Goal: Task Accomplishment & Management: Manage account settings

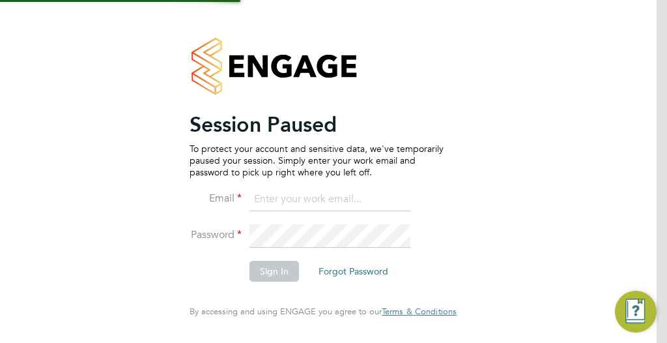
type input "ella.wratten@blackstone-recruitment.co.uk"
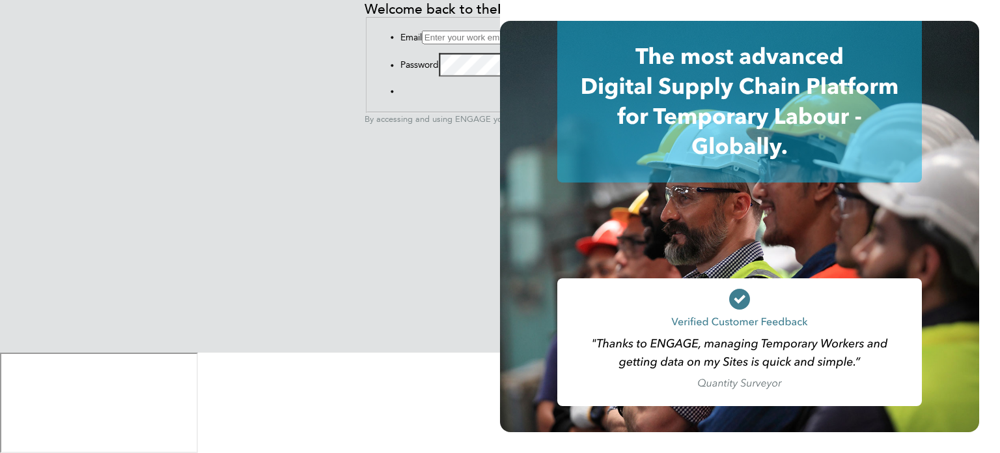
type input "[PERSON_NAME][EMAIL_ADDRESS][PERSON_NAME][DOMAIN_NAME]"
click at [400, 94] on button "Sign In" at bounding box center [400, 94] width 0 height 0
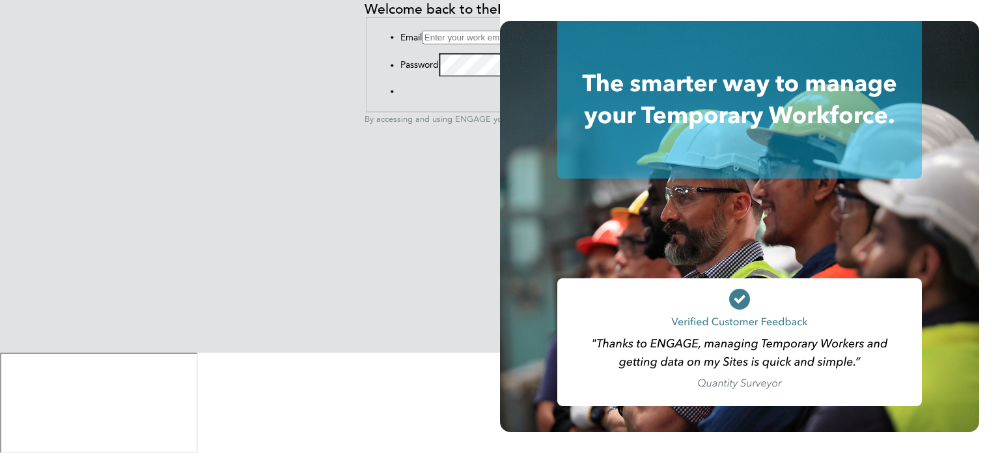
type input "[PERSON_NAME][EMAIL_ADDRESS][PERSON_NAME][DOMAIN_NAME]"
click at [400, 94] on button "Sign In" at bounding box center [400, 94] width 0 height 0
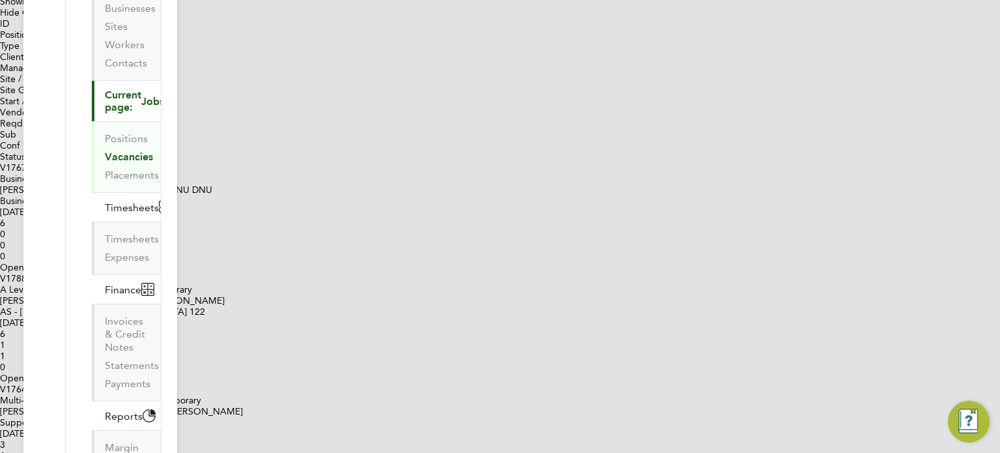
scroll to position [260, 0]
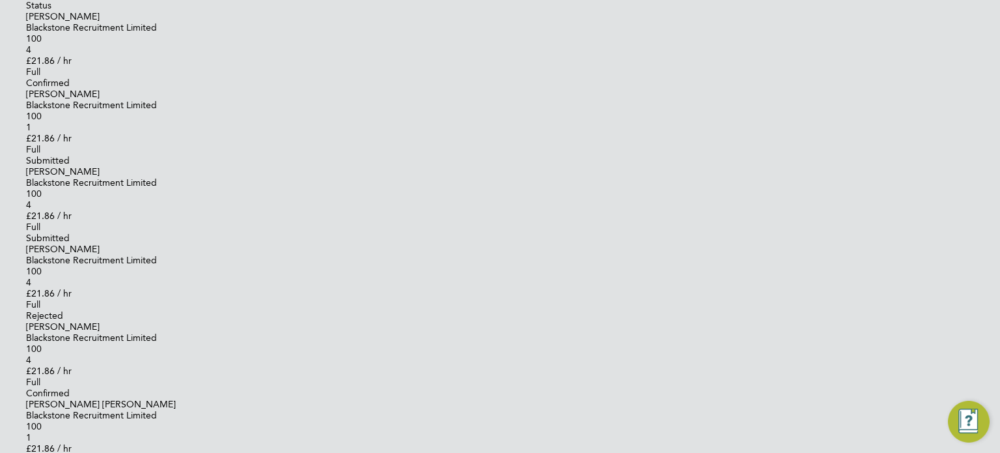
click at [157, 343] on span "Blackstone Recruitment Limited" at bounding box center [91, 337] width 131 height 11
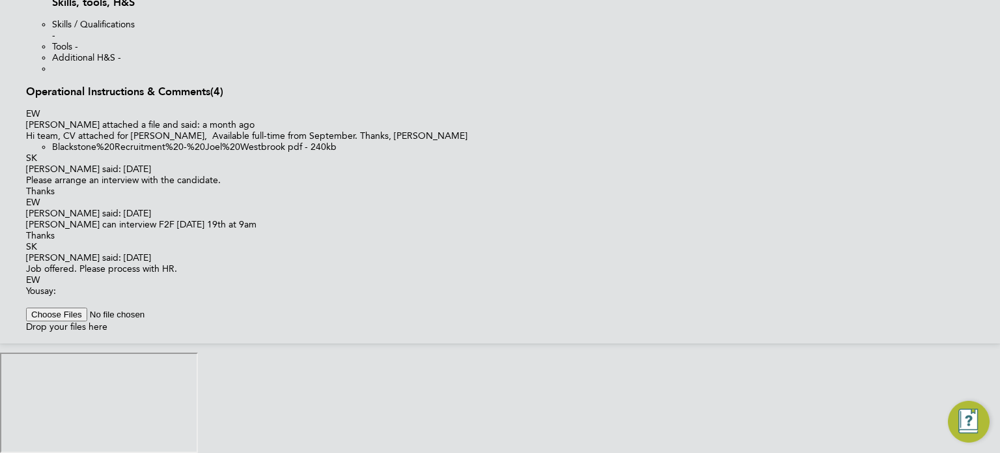
click at [417, 307] on div at bounding box center [513, 301] width 974 height 11
click at [0, 452] on span "New City Colle…" at bounding box center [0, 453] width 0 height 0
click at [0, 452] on span "HR Systems and Recruitment Coordinator" at bounding box center [0, 453] width 0 height 0
click at [617, 296] on div "Good morning HR, @Francesca O'Riordan ​ @Rufena Haque ​" at bounding box center [513, 301] width 974 height 11
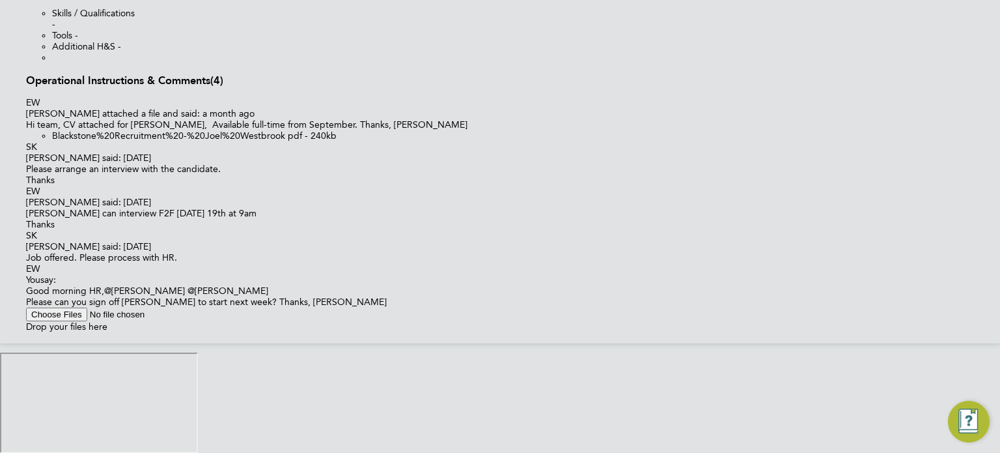
click at [191, 321] on input "file" at bounding box center [108, 314] width 165 height 14
type input "C:\fakepath\Candidate Vetting Form - New (Joel Westbrook).docx"
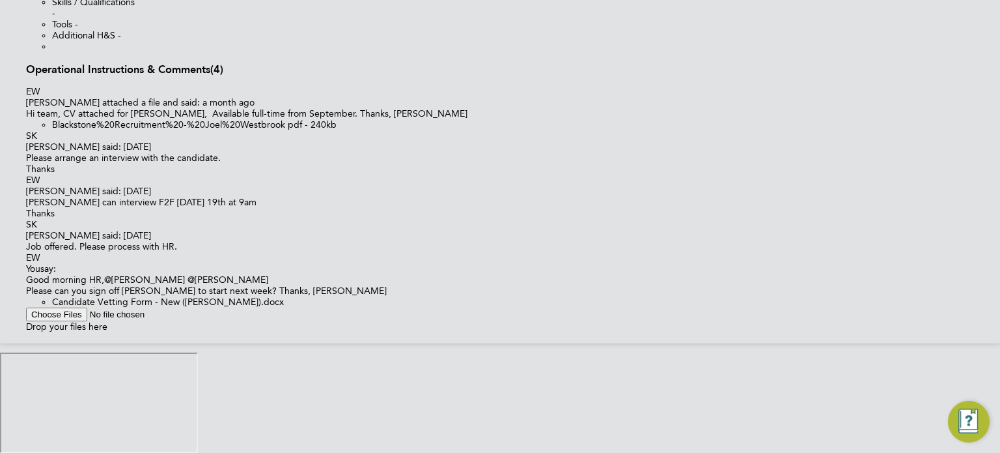
click at [26, 341] on button "Post" at bounding box center [26, 341] width 0 height 0
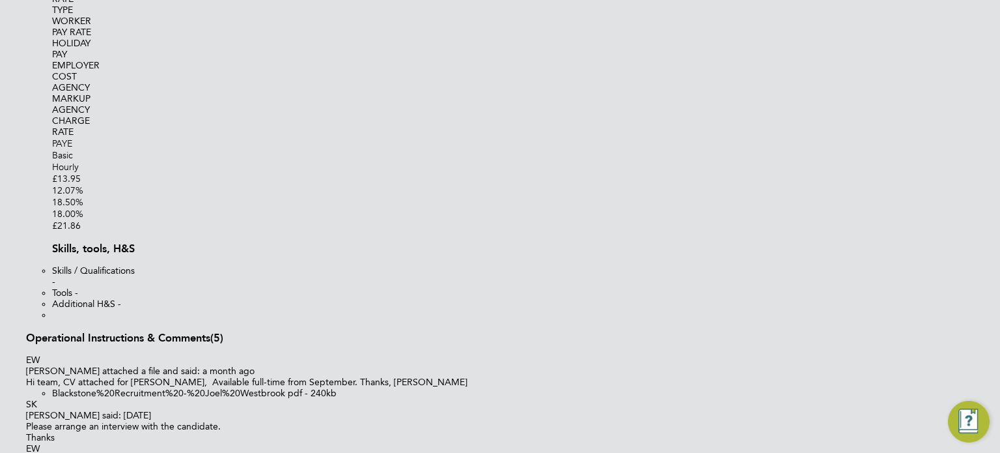
scroll to position [1467, 0]
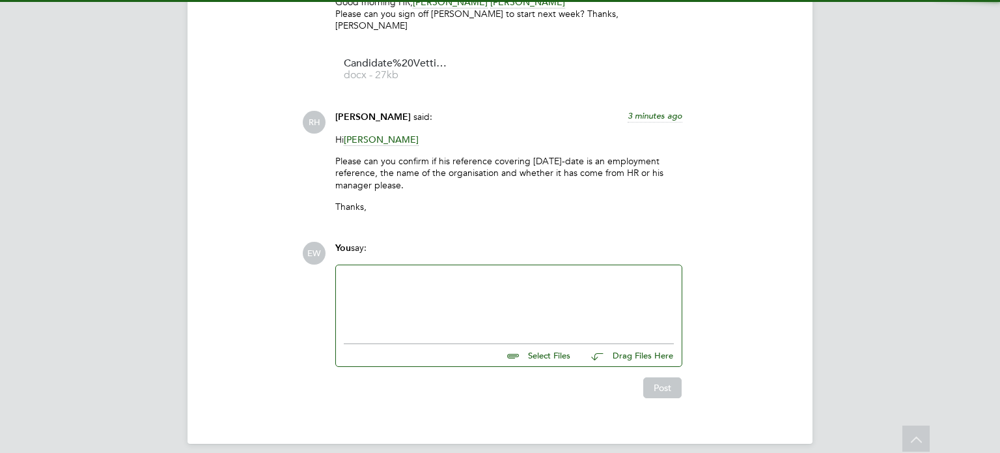
click at [436, 293] on div at bounding box center [509, 301] width 330 height 56
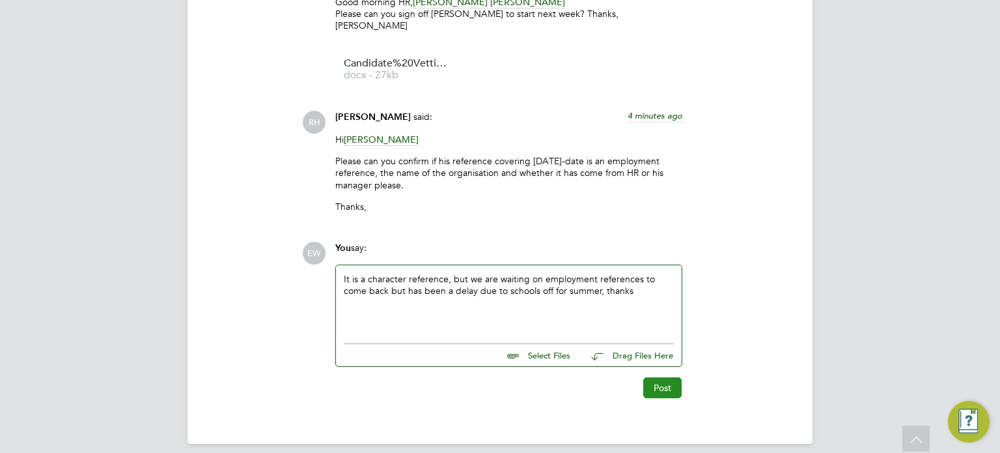
click at [667, 377] on button "Post" at bounding box center [662, 387] width 38 height 21
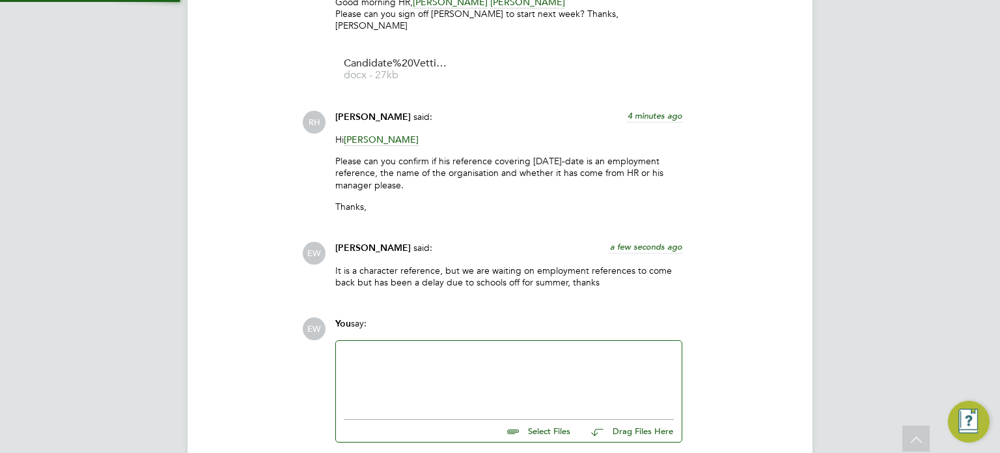
scroll to position [1246, 0]
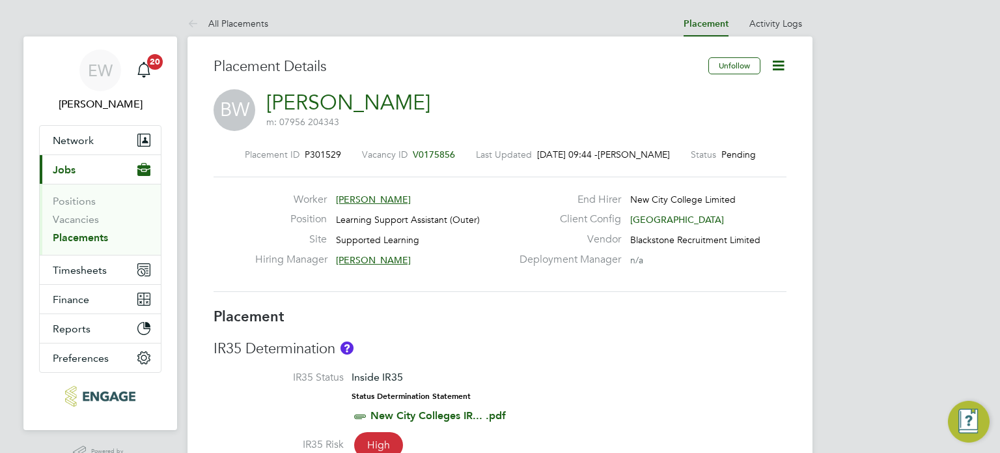
scroll to position [7, 6]
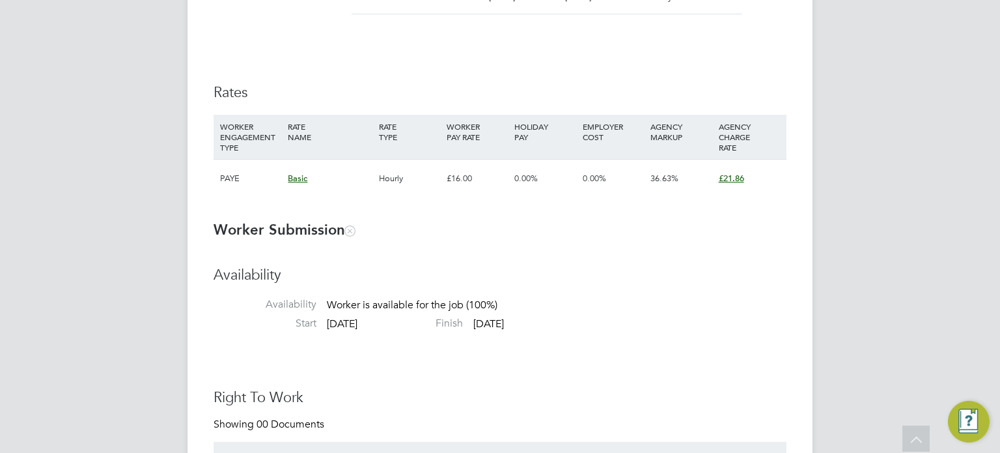
click at [740, 177] on span "£21.86" at bounding box center [731, 178] width 25 height 11
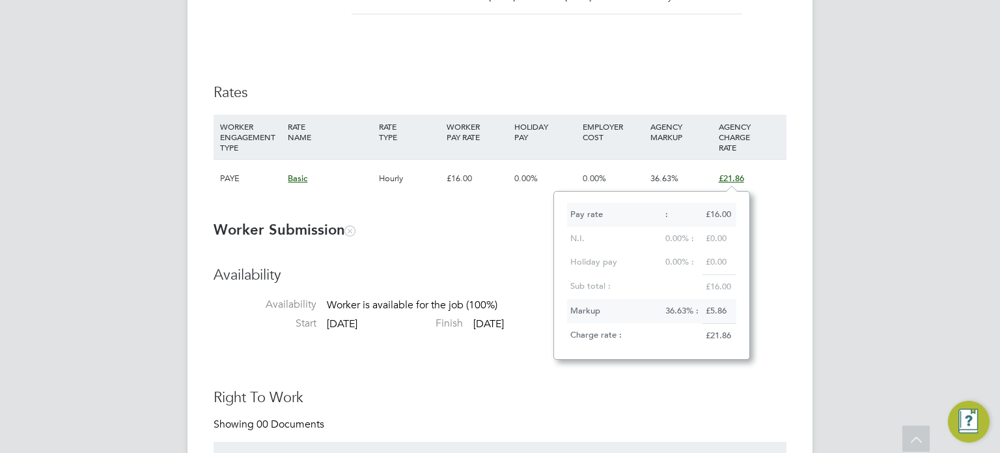
click at [796, 210] on div "Placement Details Unfollow BW [PERSON_NAME] m: 07956 204343 Placement ID P30152…" at bounding box center [500, 379] width 625 height 2379
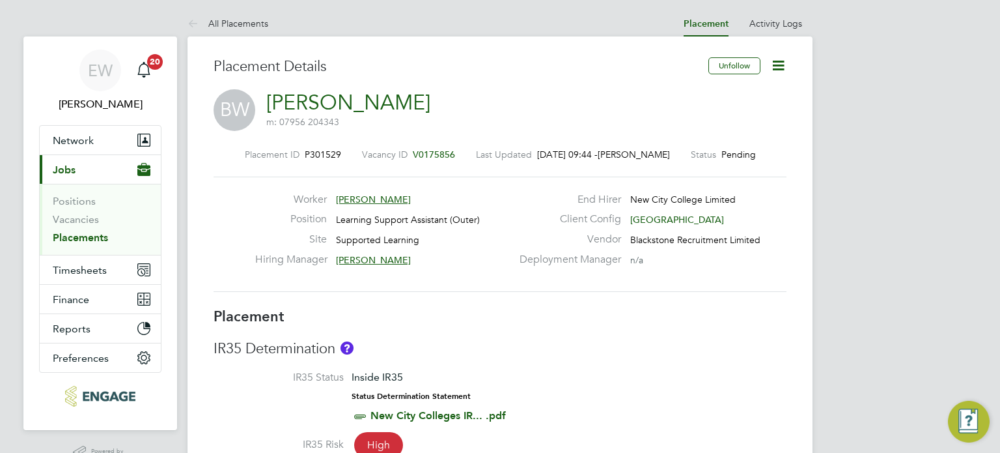
click at [778, 65] on icon at bounding box center [778, 65] width 16 height 16
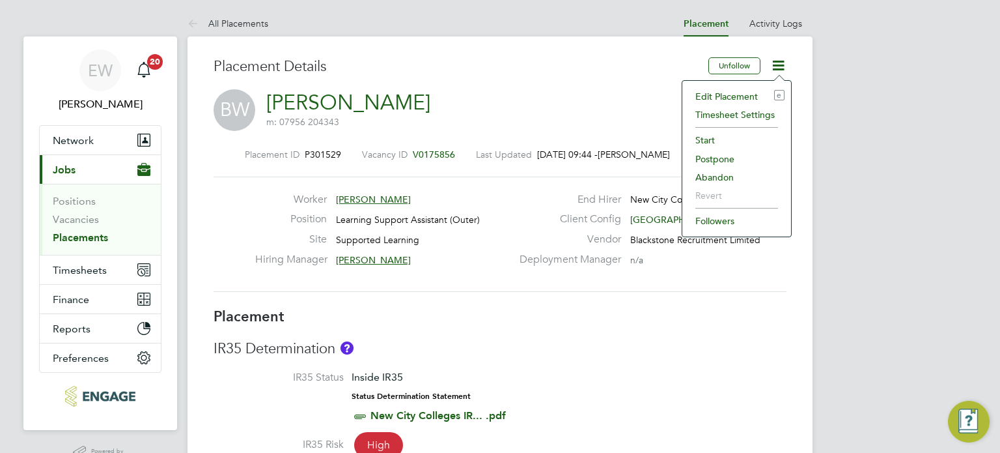
click at [735, 95] on li "Edit Placement e" at bounding box center [737, 96] width 96 height 18
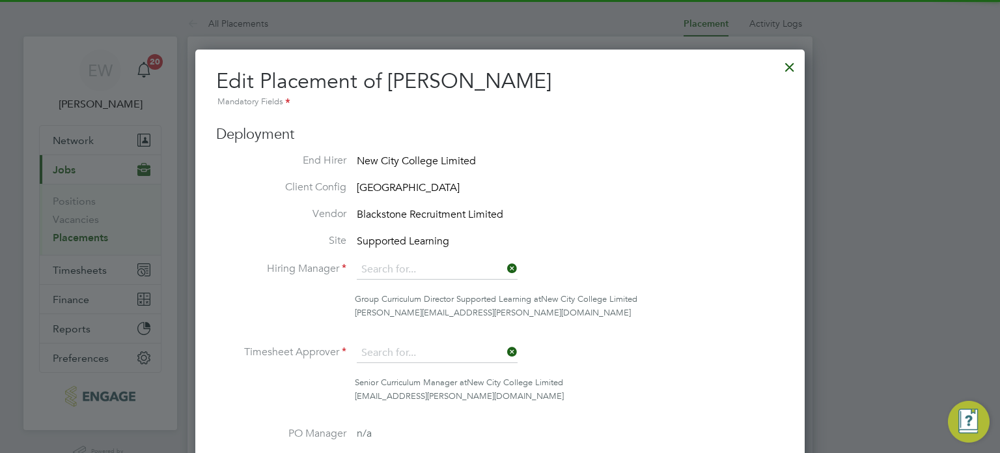
type input "[PERSON_NAME]"
type input "[DATE]"
type input "09:00"
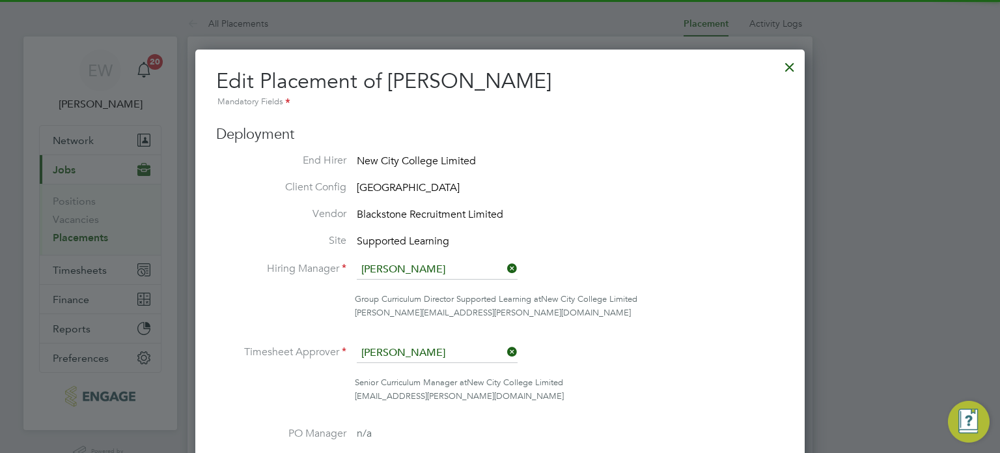
type input "17:00"
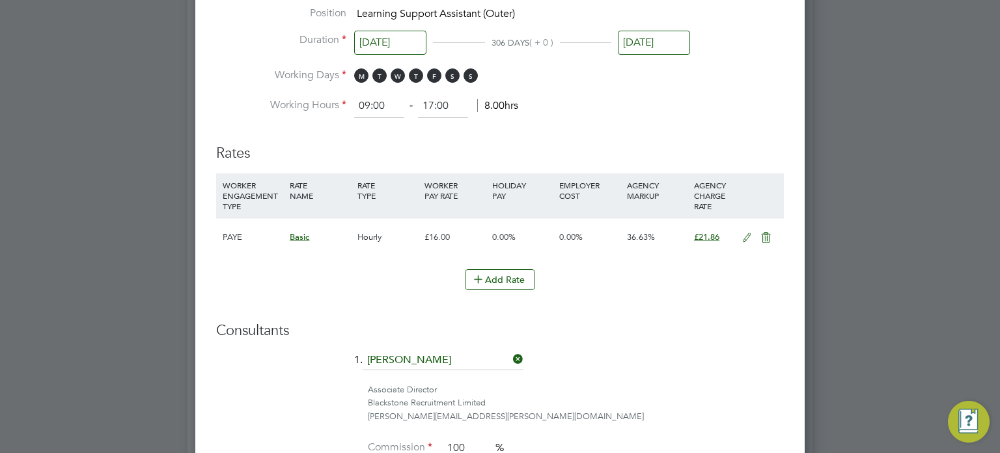
click at [746, 233] on icon at bounding box center [747, 237] width 16 height 10
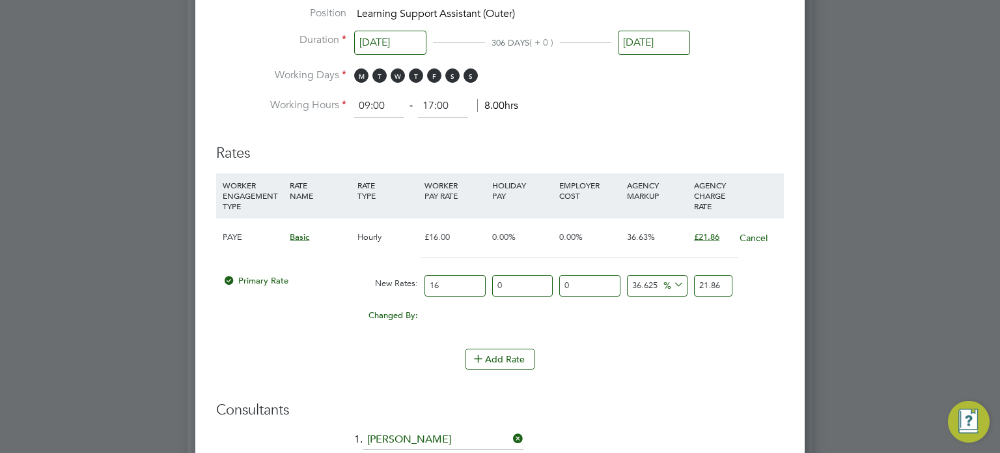
drag, startPoint x: 458, startPoint y: 285, endPoint x: 400, endPoint y: 285, distance: 57.3
click at [400, 285] on div "Primary Rate New Rates: 16 0 n/a 0 n/a 36.625 0 % 21.86" at bounding box center [500, 285] width 568 height 35
type input "0"
drag, startPoint x: 659, startPoint y: 284, endPoint x: 605, endPoint y: 278, distance: 54.4
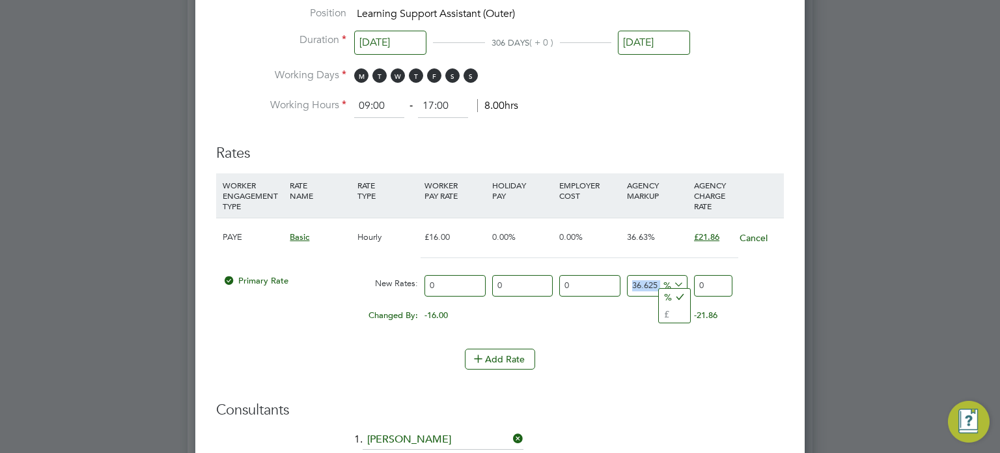
click at [605, 278] on div "Primary Rate New Rates: 0 0 n/a 0 n/a 36.625 0 % 0" at bounding box center [500, 285] width 568 height 35
click at [626, 303] on div "0.00 -5.86" at bounding box center [657, 309] width 67 height 13
click at [665, 284] on span "%" at bounding box center [672, 284] width 27 height 14
click at [671, 294] on li "%" at bounding box center [674, 296] width 31 height 17
click at [658, 286] on input "36.625" at bounding box center [657, 285] width 61 height 21
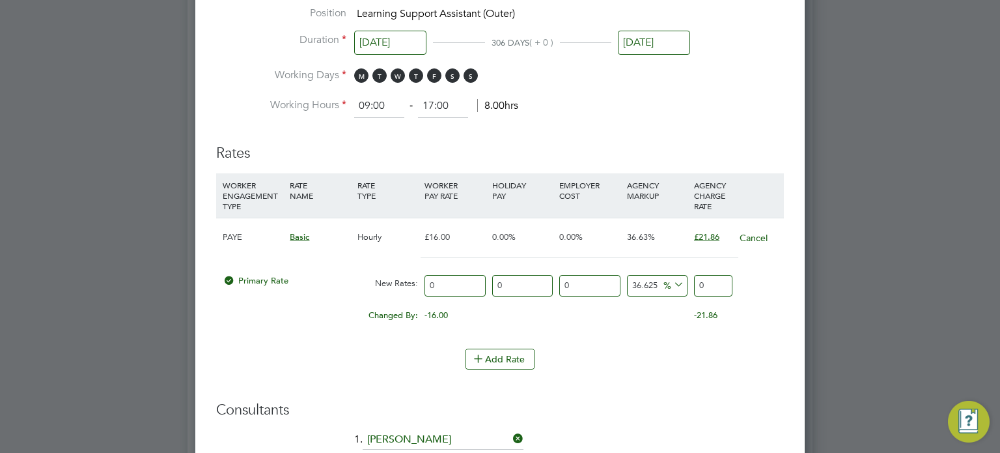
drag, startPoint x: 658, startPoint y: 284, endPoint x: 625, endPoint y: 283, distance: 32.6
click at [625, 283] on div "36.625 0 %" at bounding box center [657, 285] width 67 height 35
drag, startPoint x: 464, startPoint y: 283, endPoint x: 407, endPoint y: 283, distance: 56.7
click at [407, 283] on div "Primary Rate New Rates: 0 0 n/a 0 n/a 36.625 0 % 0" at bounding box center [500, 285] width 568 height 35
type input "1"
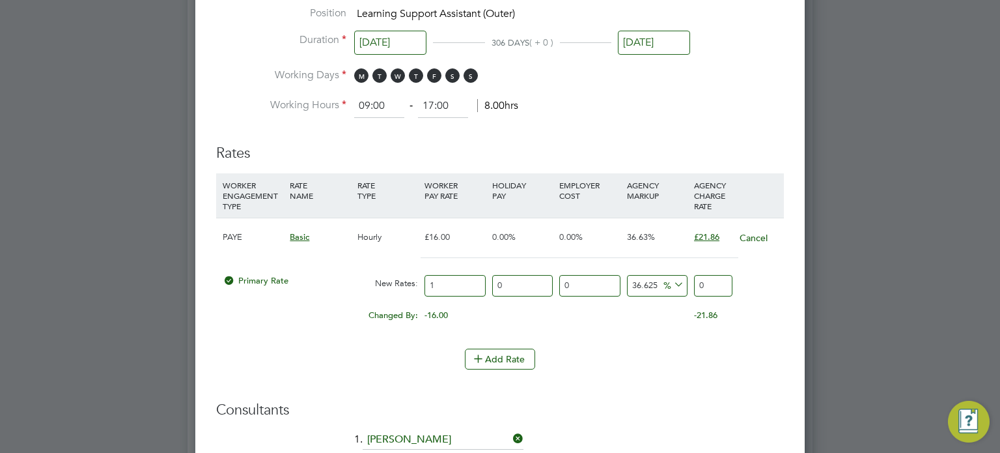
type input "1.36625"
type input "18"
type input "24.5925"
type input "18"
click at [638, 343] on li "WORKER ENGAGEMENT TYPE RATE NAME RATE TYPE WORKER PAY RATE HOLIDAY PAY EMPLOYER…" at bounding box center [500, 260] width 568 height 175
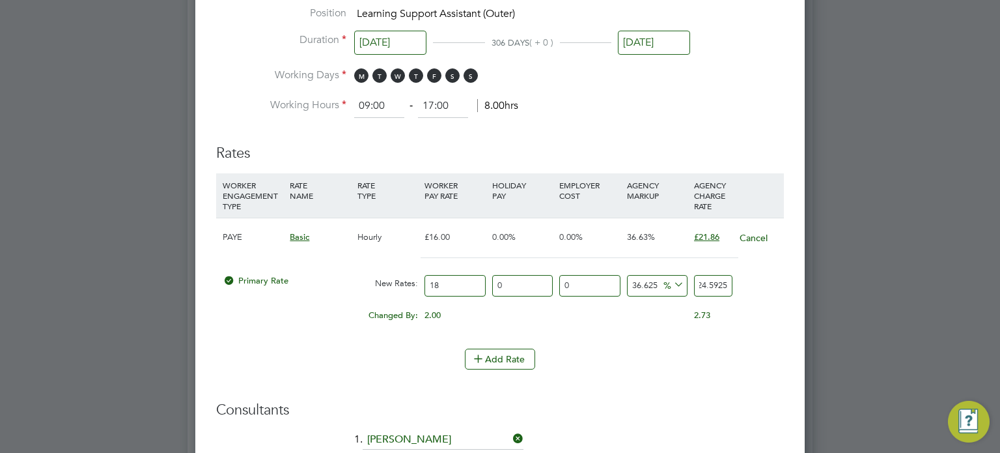
drag, startPoint x: 698, startPoint y: 281, endPoint x: 772, endPoint y: 281, distance: 73.6
click at [772, 281] on div "Primary Rate New Rates: 18 0 n/a 0 n/a 36.625 6.5925 % 24.5925" at bounding box center [500, 285] width 568 height 35
type input "-88.88888888888889"
type input "2"
type input "16.666666666666668"
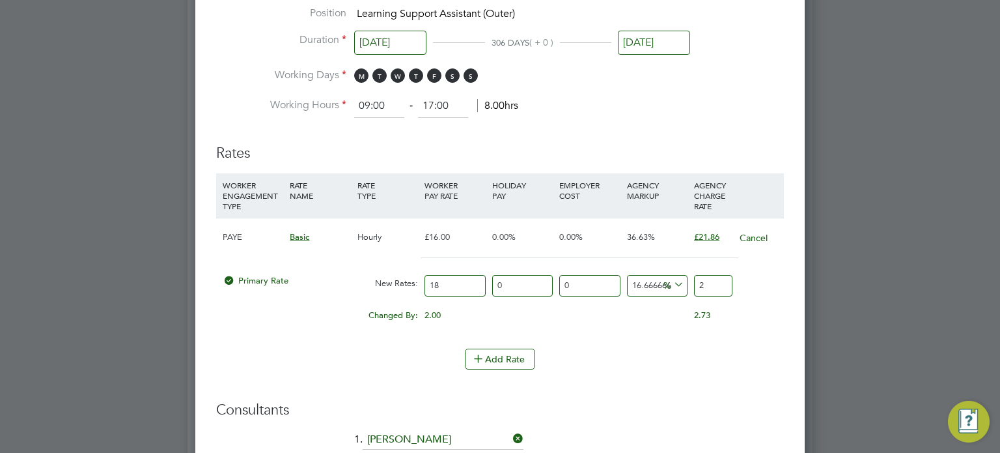
type input "21"
type input "21.11111111111111"
type input "21.8"
type input "21.444444444444443"
type input "21.86"
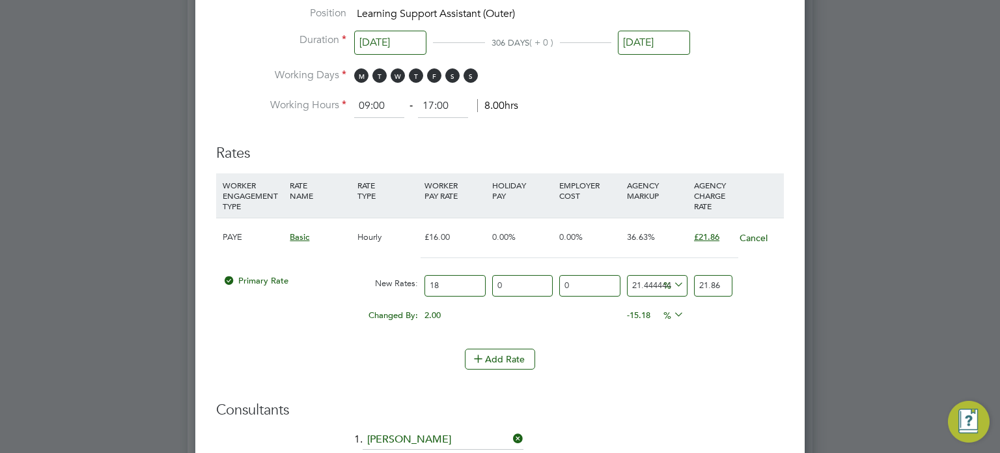
click at [657, 371] on li "Add Rate" at bounding box center [500, 365] width 568 height 34
drag, startPoint x: 466, startPoint y: 282, endPoint x: 370, endPoint y: 282, distance: 96.4
click at [370, 282] on div "Primary Rate New Rates: 18 0 n/a 0 n/a 21.444444444444443 3.86 % 21.86" at bounding box center [500, 285] width 568 height 35
type input "1"
type input "1.2144444444444444"
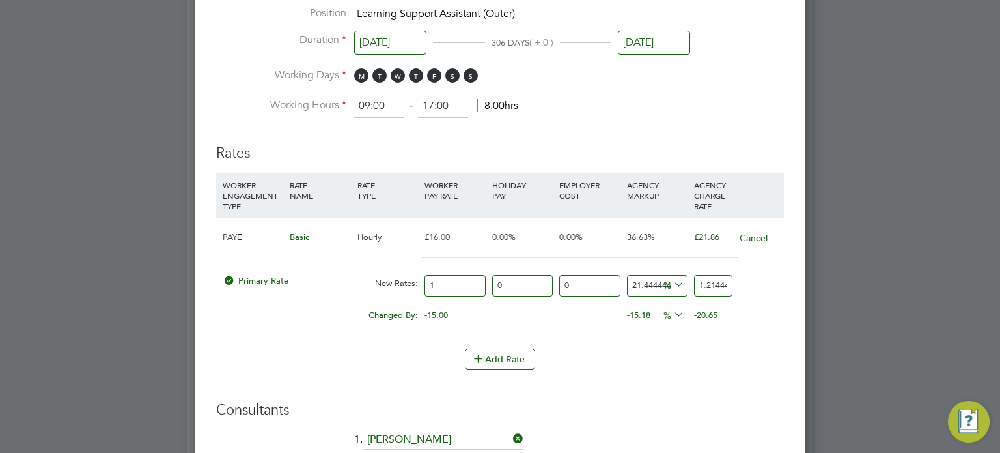
type input "13"
type input "15.787777777777778"
type input "13.9"
type input "16.880777777777777"
type input "13.95"
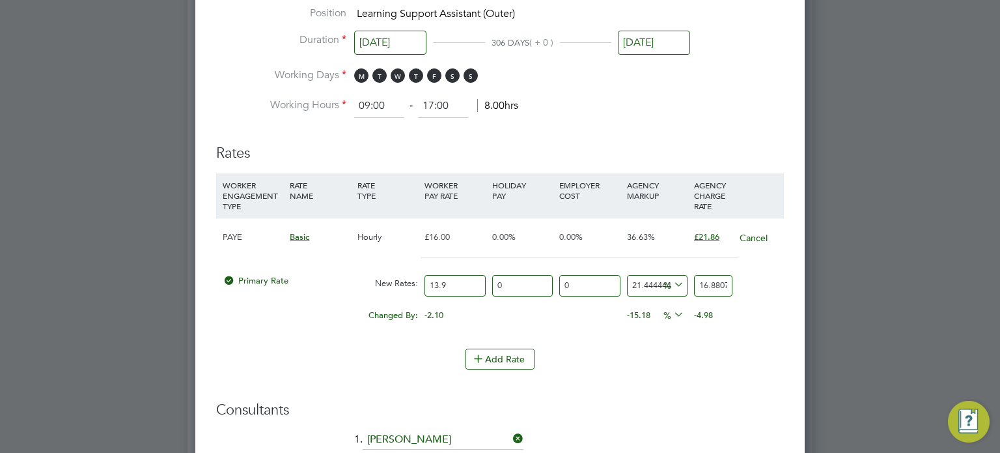
type input "16.9415"
type input "13.95"
drag, startPoint x: 512, startPoint y: 281, endPoint x: 469, endPoint y: 281, distance: 43.0
click at [470, 281] on div "Primary Rate New Rates: 13.95 0 n/a 0 n/a 21.444444444444443 2.9915 % 16.9415" at bounding box center [500, 285] width 568 height 35
type input "1"
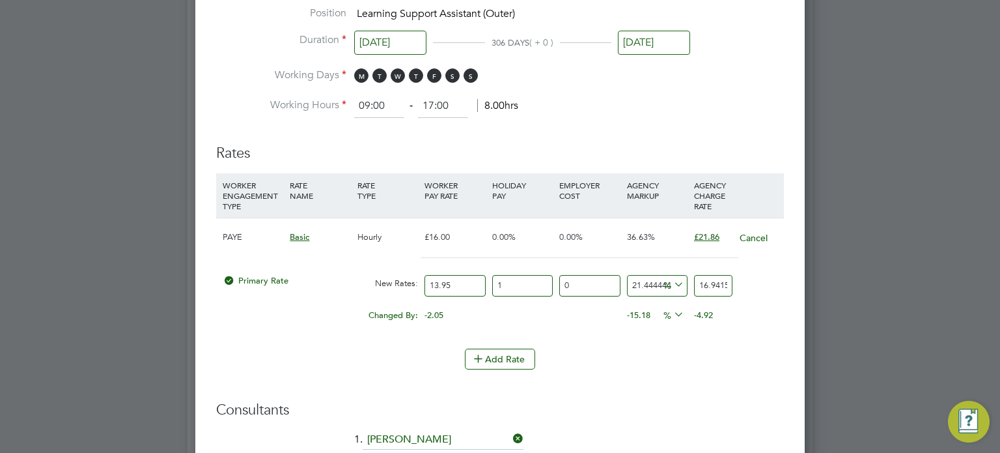
type input "17.110915"
type input "12"
type input "18.97448"
type input "12.07"
type input "18.98633905"
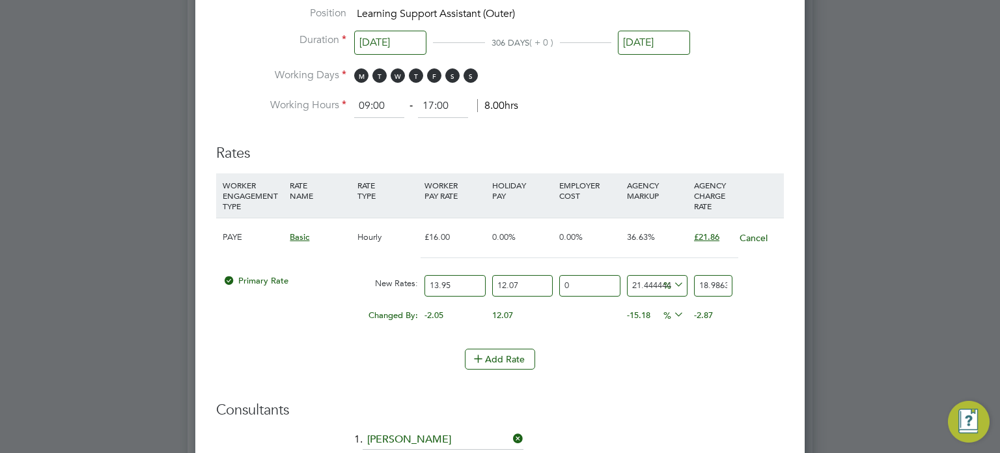
type input "12.07"
drag, startPoint x: 593, startPoint y: 277, endPoint x: 544, endPoint y: 283, distance: 49.2
click at [544, 283] on div "Primary Rate New Rates: 13.95 12.07 n/a 0 n/a 21.444444444444443 3.35257405 % 1…" at bounding box center [500, 285] width 568 height 35
type input "1"
type input "19.1762024405"
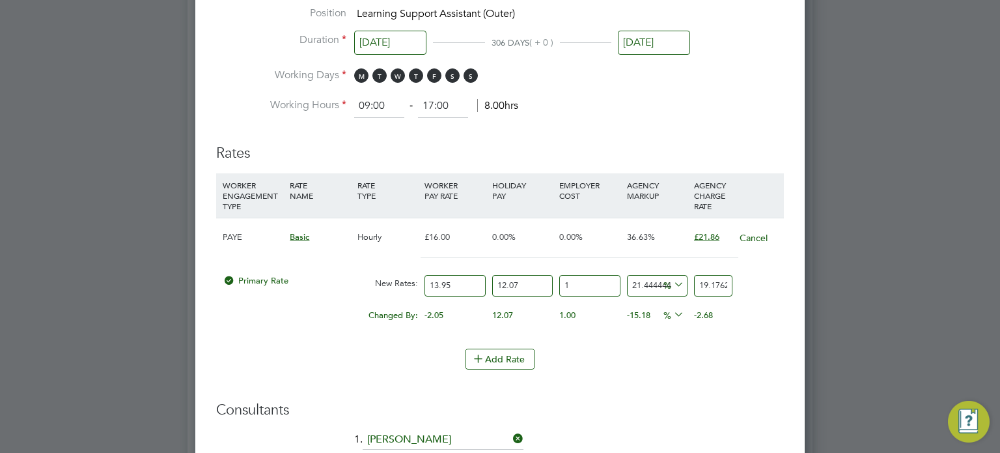
type input "18"
type input "22.403880079"
type input "18.5"
type input "22.49881177425"
type input "18.5"
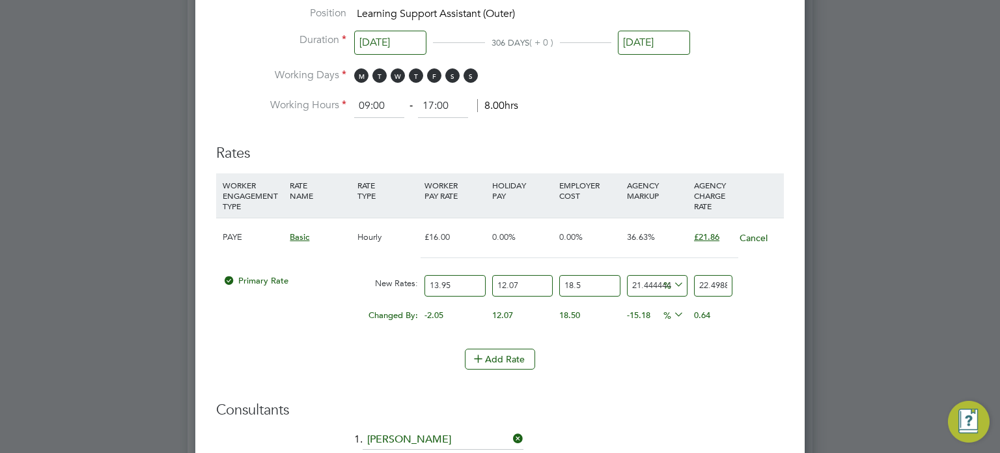
click at [633, 361] on div "Add Rate" at bounding box center [500, 358] width 568 height 21
click at [589, 288] on input "18.5" at bounding box center [589, 285] width 61 height 21
click at [600, 280] on input "18.5" at bounding box center [589, 285] width 61 height 21
click at [642, 283] on input "21.444444444444443" at bounding box center [657, 285] width 61 height 21
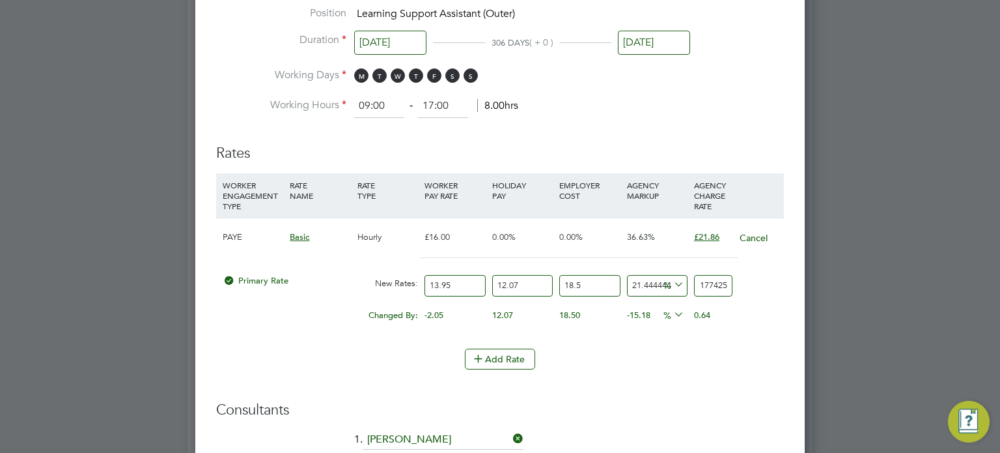
drag, startPoint x: 697, startPoint y: 282, endPoint x: 800, endPoint y: 281, distance: 102.2
click at [800, 281] on div "Edit Placement of [PERSON_NAME] Mandatory Fields Deployment End Hirer New City …" at bounding box center [500, 86] width 610 height 1507
type input "-89.20436815392729"
type input "21"
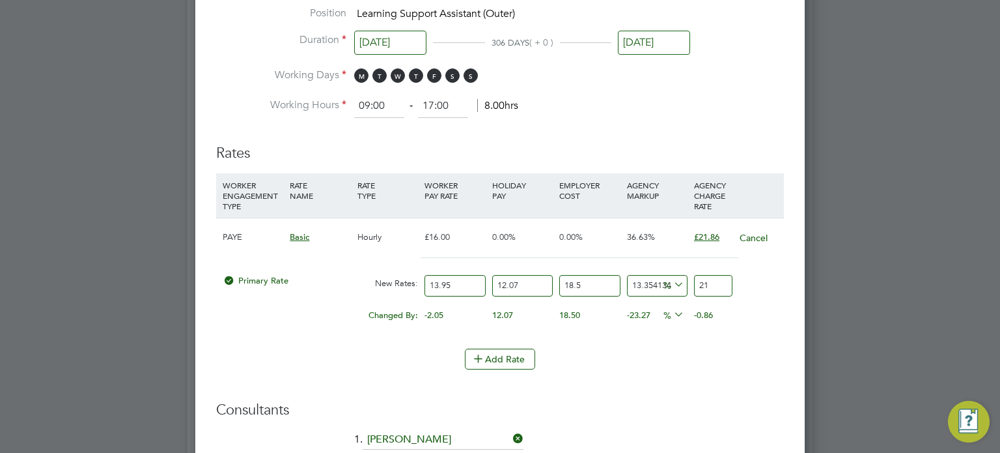
type input "17.672387122192507"
type input "21.86"
type input "17.99625607757469"
type input "21.86"
click at [645, 359] on div "Add Rate" at bounding box center [500, 358] width 568 height 21
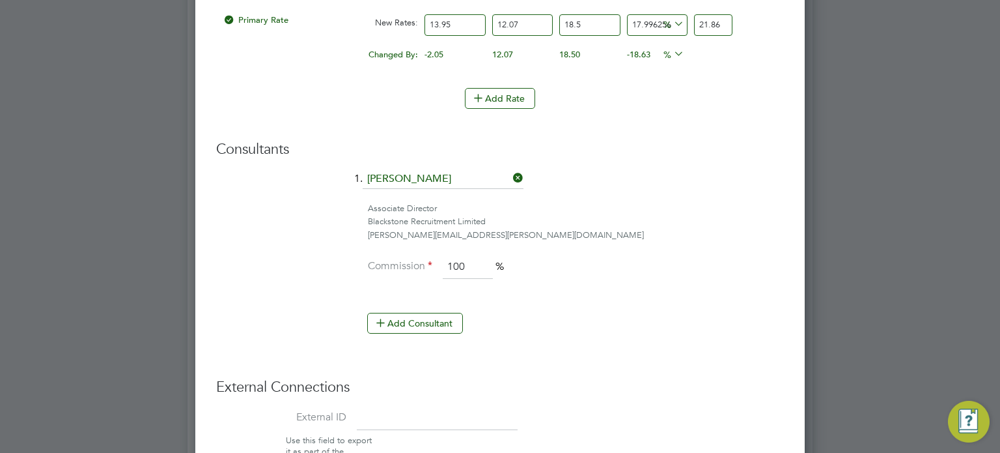
scroll to position [1302, 0]
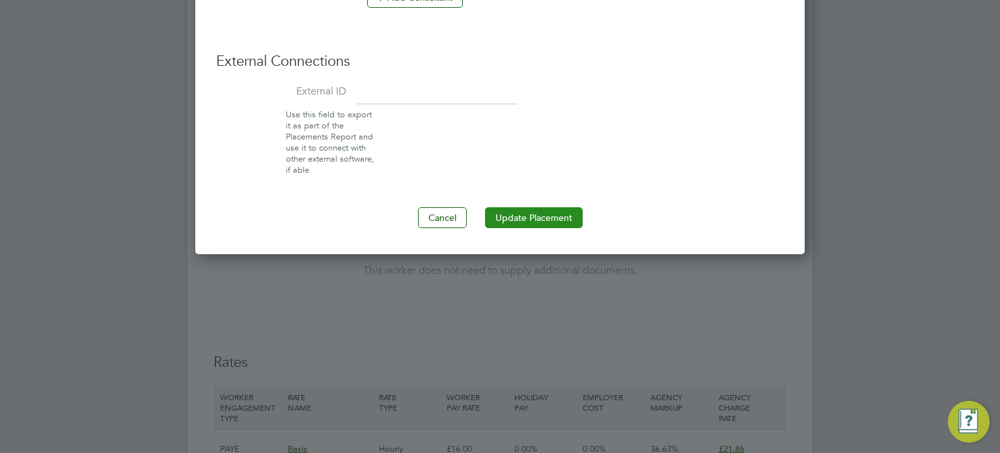
click at [557, 216] on button "Update Placement" at bounding box center [534, 217] width 98 height 21
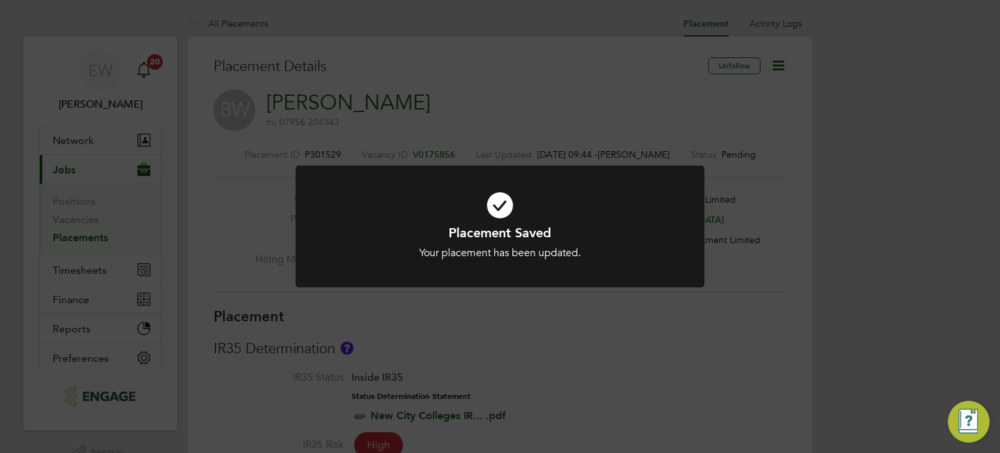
scroll to position [38, 91]
